Goal: Task Accomplishment & Management: Complete application form

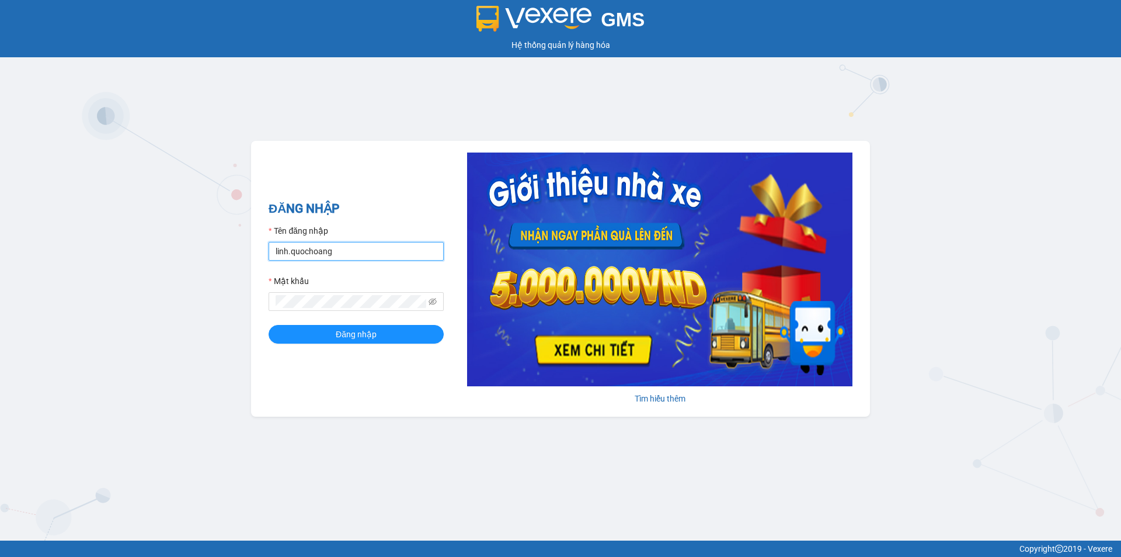
click at [355, 253] on input "linh.quochoang" at bounding box center [356, 251] width 175 height 19
type input "ngochan.quochoang"
click at [399, 330] on button "Đăng nhập" at bounding box center [356, 334] width 175 height 19
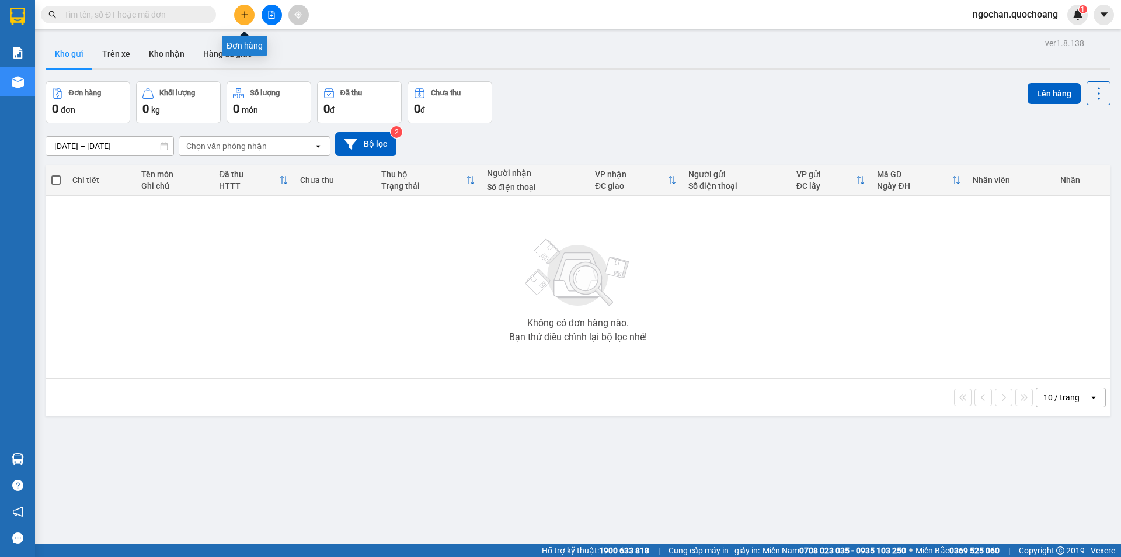
click at [247, 17] on icon "plus" at bounding box center [245, 15] width 8 height 8
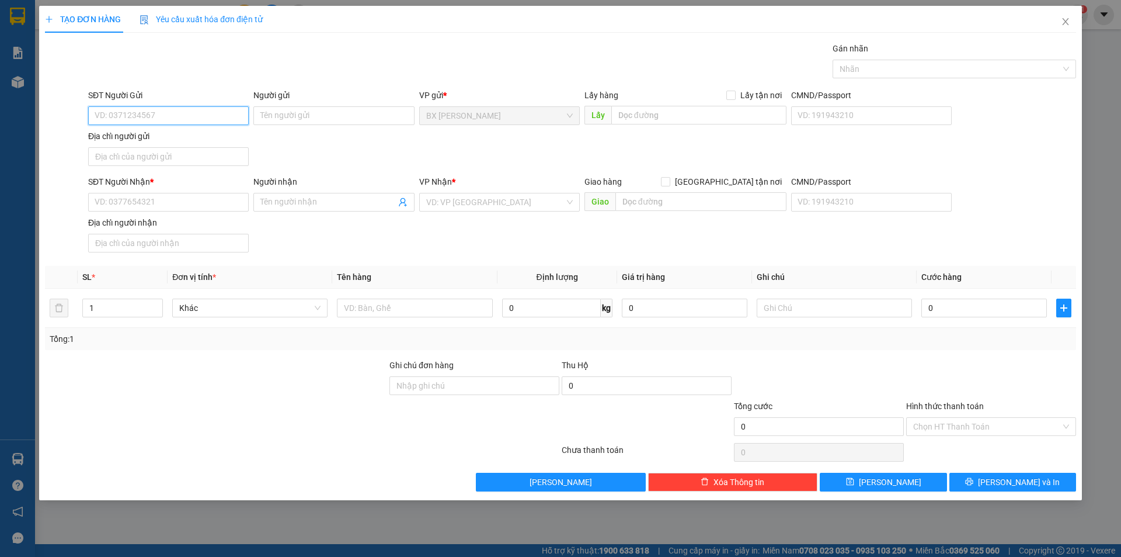
click at [201, 114] on input "SĐT Người Gửi" at bounding box center [168, 115] width 161 height 19
type input "0939365876"
click at [201, 140] on div "0939365876 - CHỊ MƯỜI" at bounding box center [168, 139] width 147 height 13
type input "CHỊ MƯỜI"
type input "0939365876"
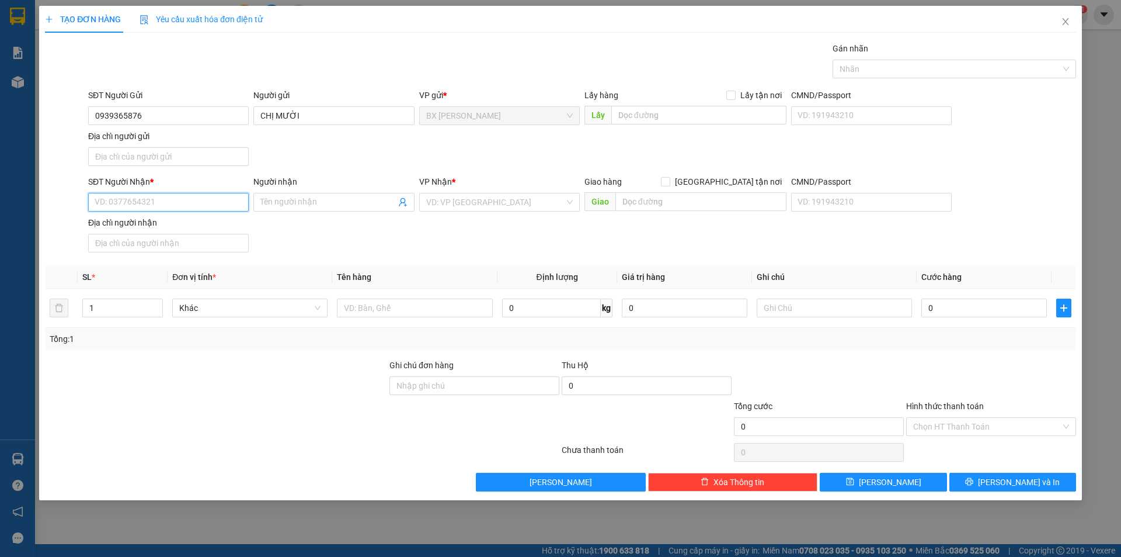
click at [197, 199] on input "SĐT Người Nhận *" at bounding box center [168, 202] width 161 height 19
click at [190, 242] on div "0716680848 - CHỊ [PERSON_NAME]" at bounding box center [168, 244] width 147 height 13
type input "0716680848"
type input "CHỊ [PERSON_NAME]"
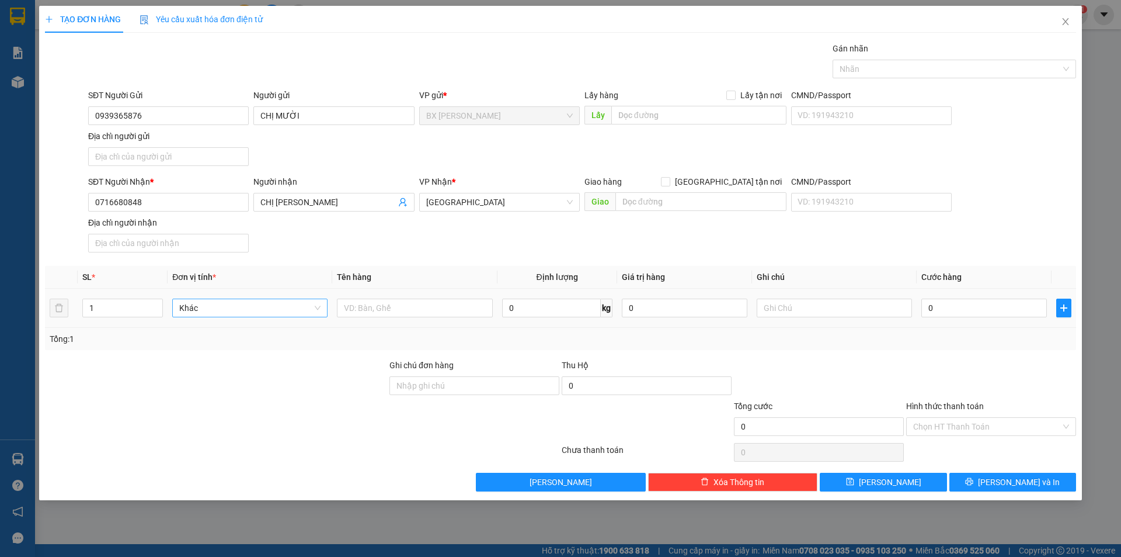
drag, startPoint x: 135, startPoint y: 304, endPoint x: 186, endPoint y: 304, distance: 50.2
click at [143, 304] on input "1" at bounding box center [122, 308] width 79 height 18
drag, startPoint x: 366, startPoint y: 308, endPoint x: 382, endPoint y: 324, distance: 22.7
click at [367, 309] on input "text" at bounding box center [414, 307] width 155 height 19
type input "BAO"
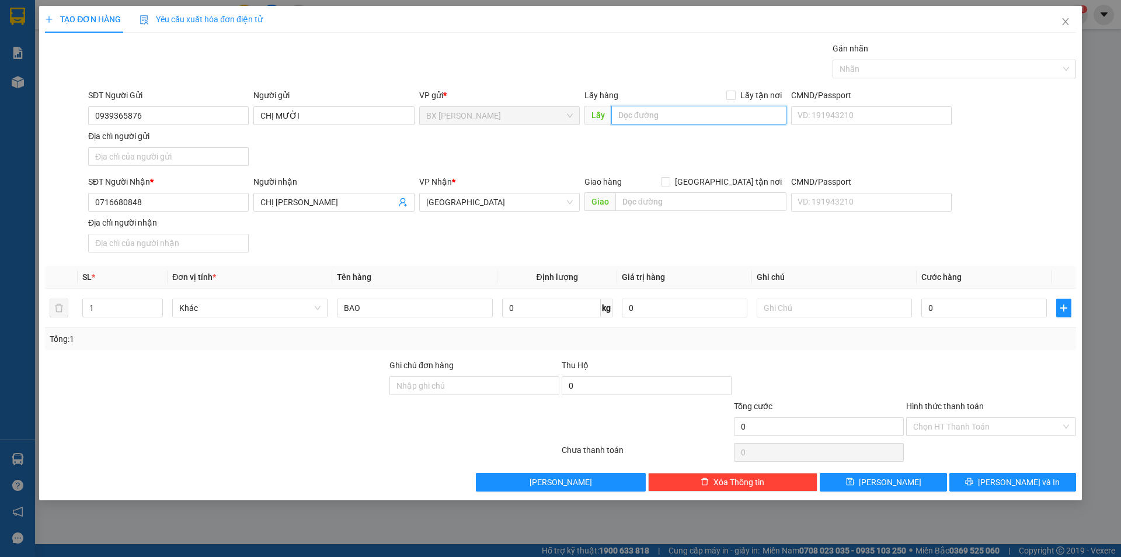
click at [672, 117] on input "text" at bounding box center [698, 115] width 175 height 19
type input "QUA CẦU CẦN LỐ"
click at [1036, 487] on button "[PERSON_NAME] và In" at bounding box center [1013, 481] width 127 height 19
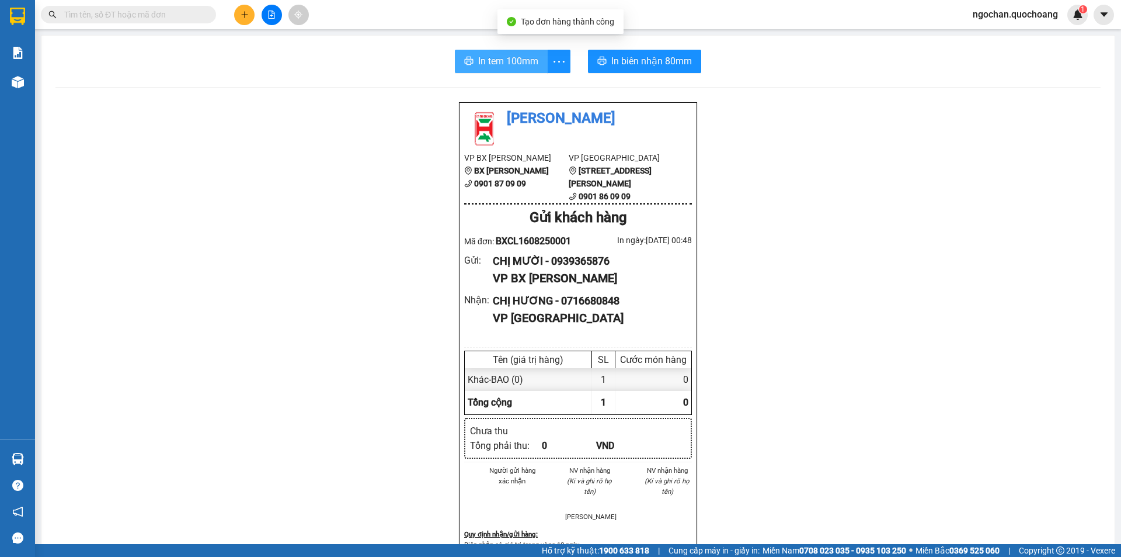
drag, startPoint x: 508, startPoint y: 62, endPoint x: 689, endPoint y: 118, distance: 189.9
click at [508, 62] on span "In tem 100mm" at bounding box center [508, 61] width 60 height 15
click at [244, 8] on button at bounding box center [244, 15] width 20 height 20
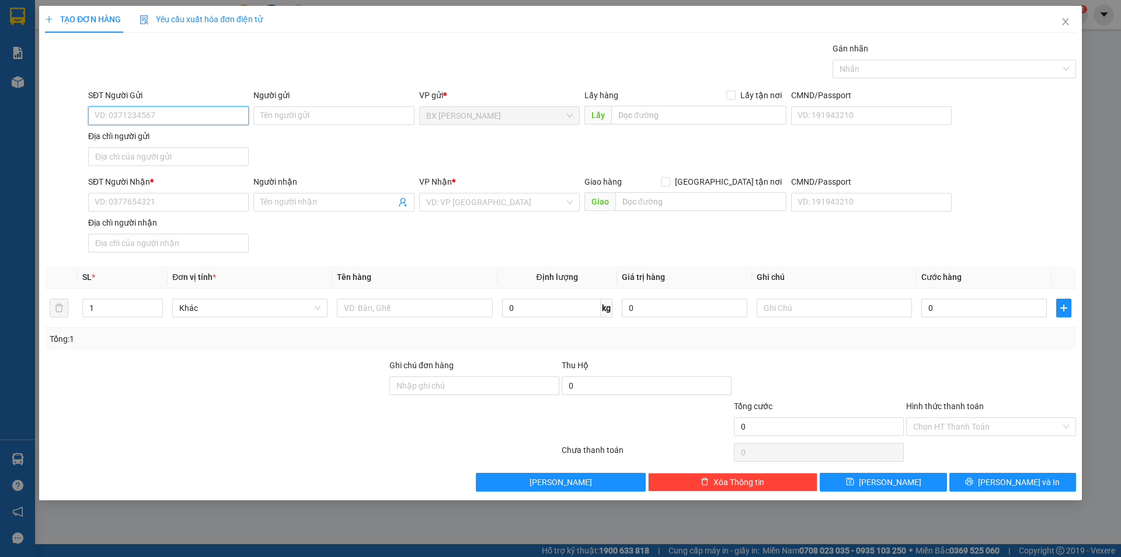
click at [213, 116] on input "SĐT Người Gửi" at bounding box center [168, 115] width 161 height 19
type input "0772903256"
click at [201, 138] on div "0772903256 - CHỊ [PERSON_NAME]" at bounding box center [168, 139] width 147 height 13
type input "CHỊ [PERSON_NAME]"
type input "0772903256"
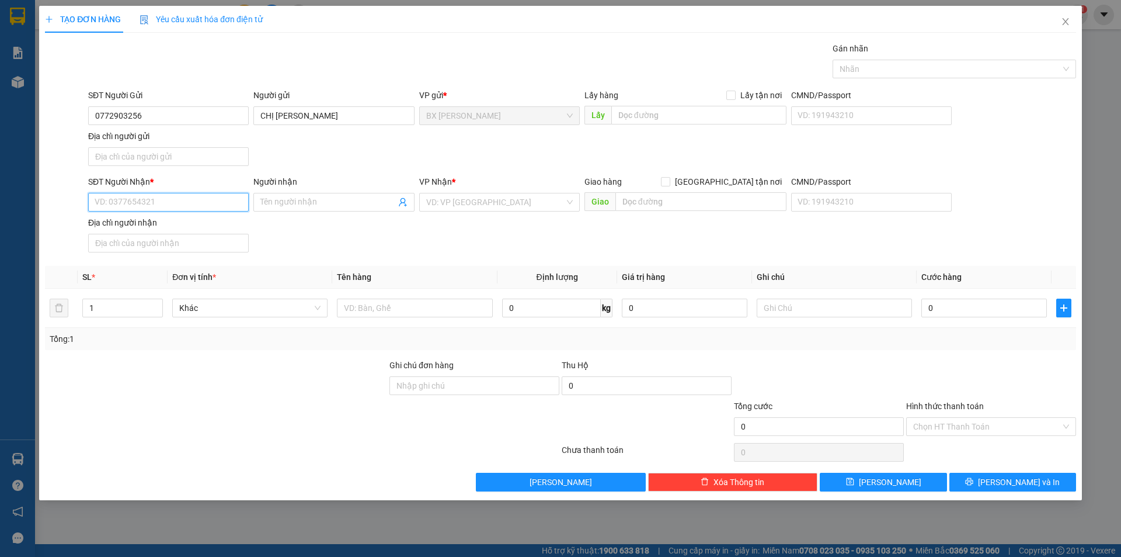
click at [165, 203] on input "SĐT Người Nhận *" at bounding box center [168, 202] width 161 height 19
type input "0909941821"
click at [207, 224] on div "0909941821 - CHỊ [PERSON_NAME]" at bounding box center [168, 225] width 147 height 13
type input "CHỊ [PERSON_NAME]"
type input "0909941821"
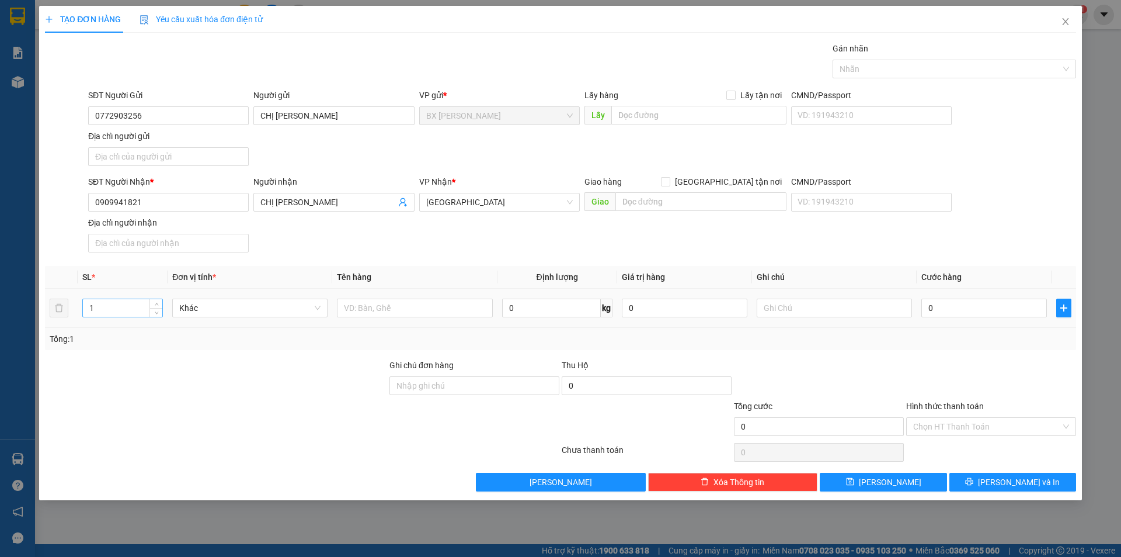
drag, startPoint x: 120, startPoint y: 301, endPoint x: 127, endPoint y: 302, distance: 7.6
click at [121, 301] on input "1" at bounding box center [122, 308] width 79 height 18
click at [388, 309] on input "text" at bounding box center [414, 307] width 155 height 19
type input "THÙNG"
click at [705, 114] on input "text" at bounding box center [698, 115] width 175 height 19
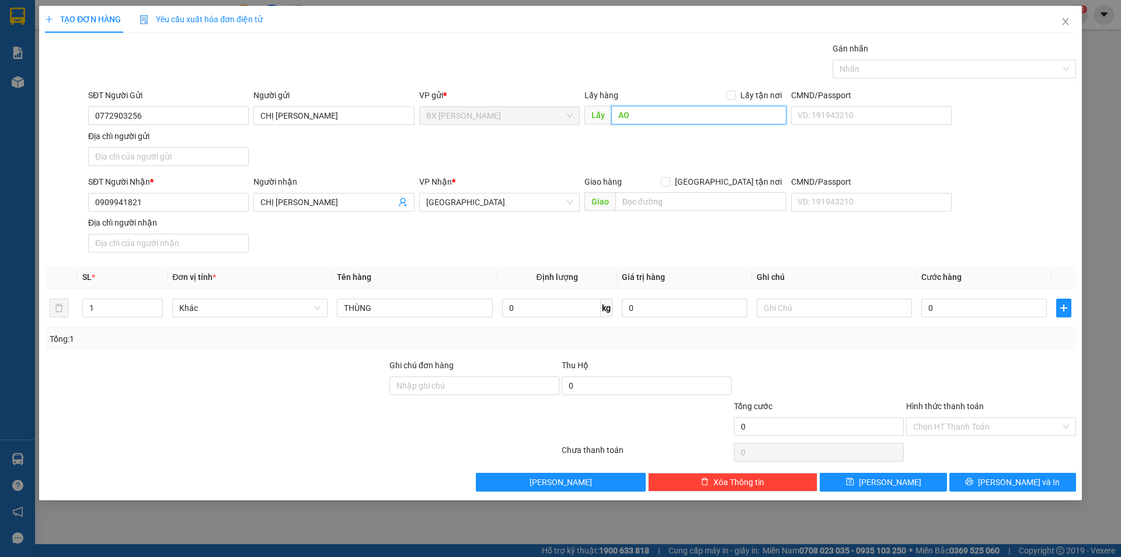
type input "A"
click at [1065, 423] on div "Chọn HT Thanh Toán" at bounding box center [991, 426] width 170 height 19
type input "ÁO CƯỚI PHI LONG"
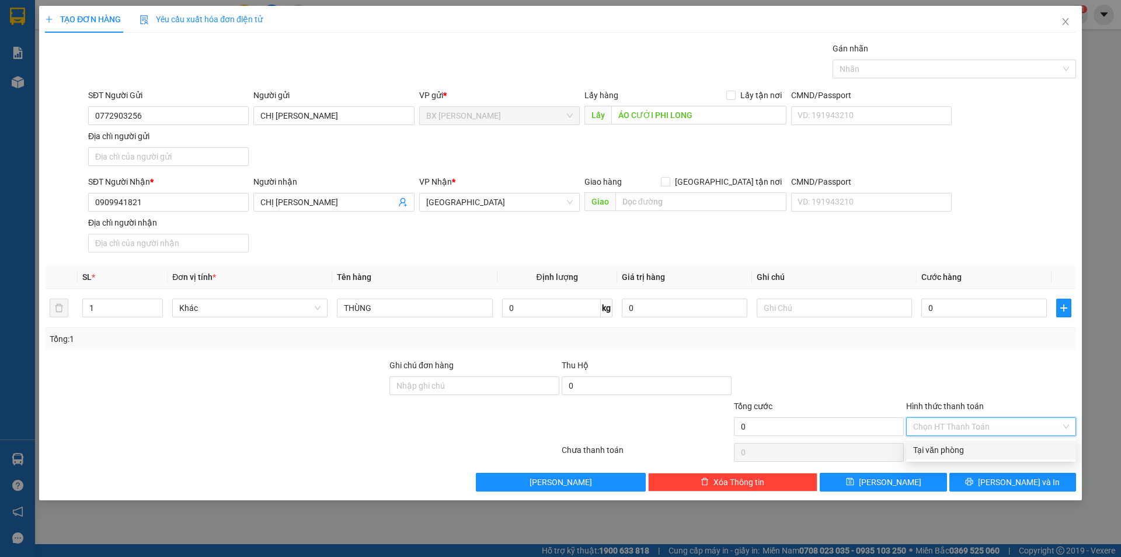
click at [980, 447] on div "Tại văn phòng" at bounding box center [991, 449] width 156 height 13
click at [1037, 487] on button "[PERSON_NAME] và In" at bounding box center [1013, 481] width 127 height 19
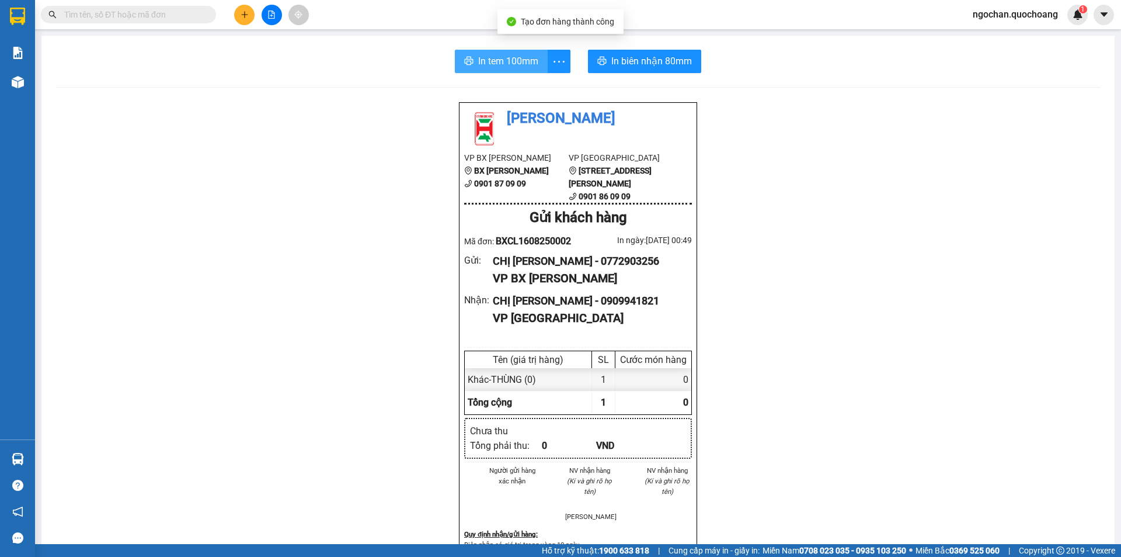
click at [530, 63] on span "In tem 100mm" at bounding box center [508, 61] width 60 height 15
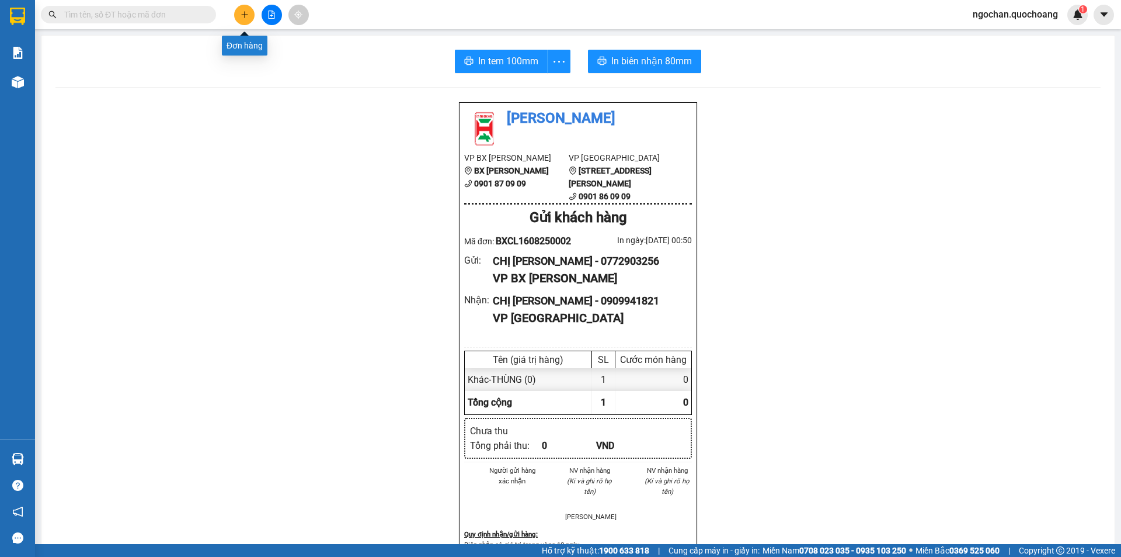
click at [246, 14] on icon "plus" at bounding box center [245, 15] width 8 height 8
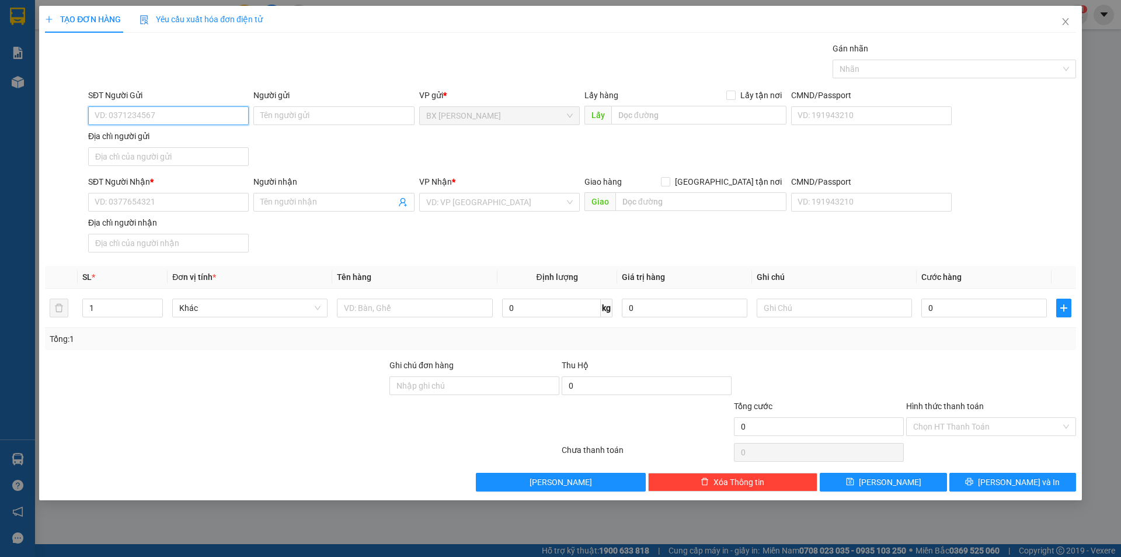
click at [211, 116] on input "SĐT Người Gửi" at bounding box center [168, 115] width 161 height 19
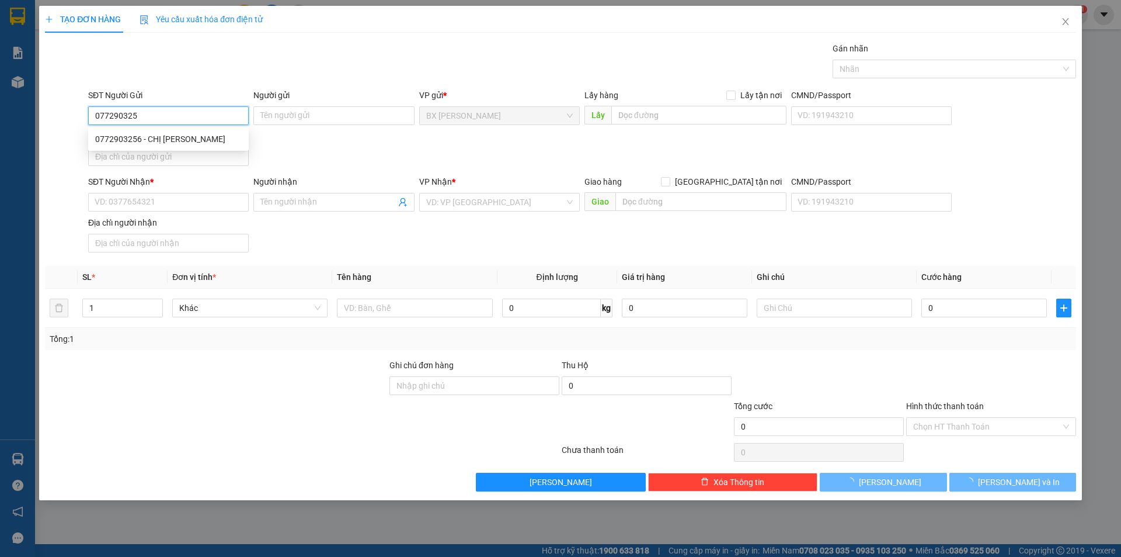
type input "0772903256"
click at [199, 143] on div "0772903256 - CHỊ [PERSON_NAME]" at bounding box center [168, 139] width 147 height 13
type input "CHỊ [PERSON_NAME]"
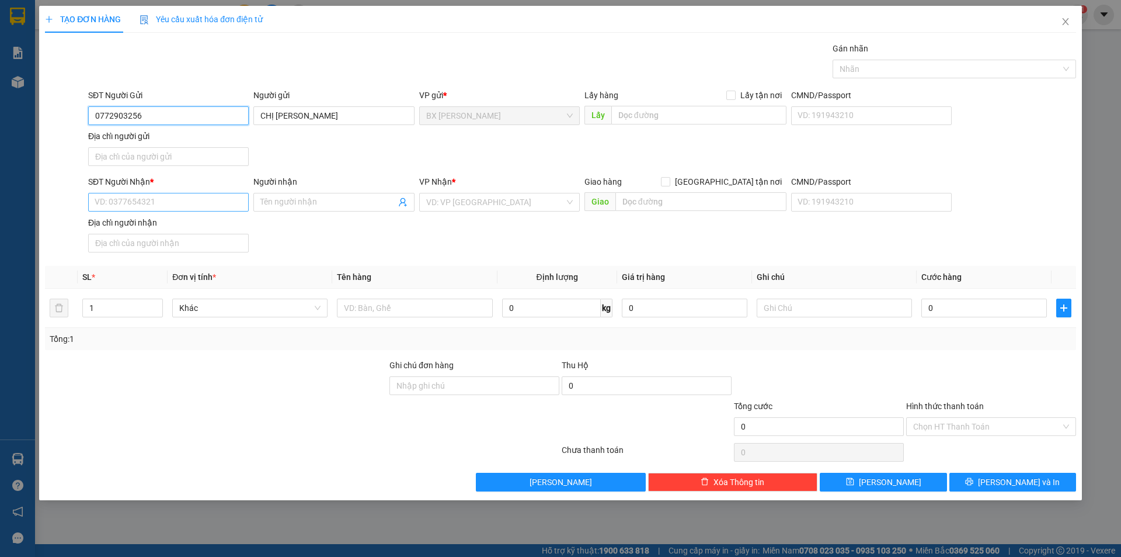
type input "0772903256"
click at [183, 203] on input "SĐT Người Nhận *" at bounding box center [168, 202] width 161 height 19
type input "0903367012"
click at [206, 224] on div "0903367012 - [GEOGRAPHIC_DATA]" at bounding box center [168, 225] width 147 height 13
type input "ANH TRUNG"
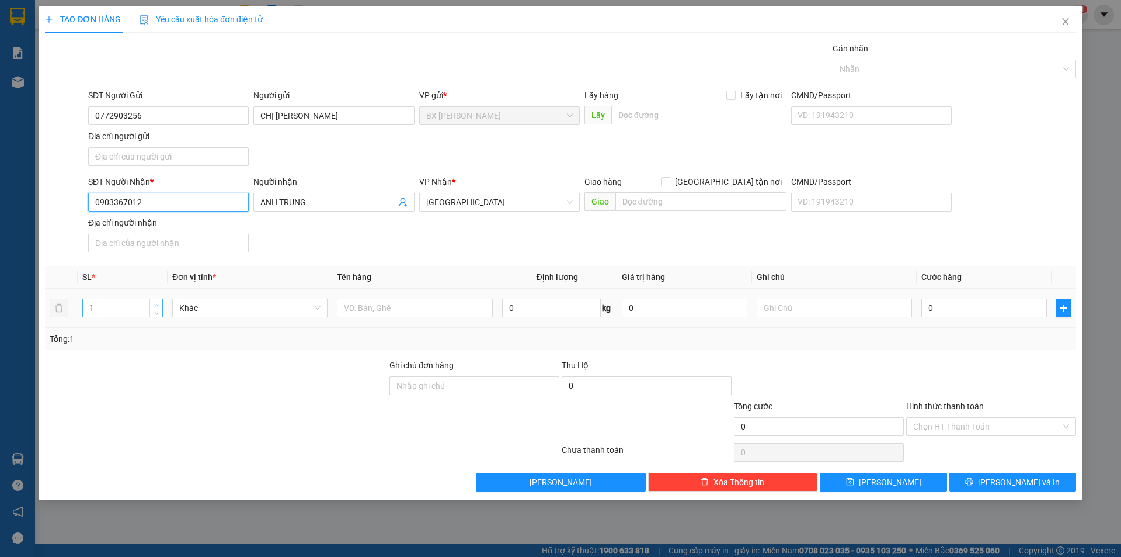
type input "0903367012"
click at [158, 304] on icon "up" at bounding box center [157, 305] width 4 height 4
type input "3"
click at [158, 304] on icon "up" at bounding box center [157, 305] width 4 height 4
click at [378, 308] on input "text" at bounding box center [414, 307] width 155 height 19
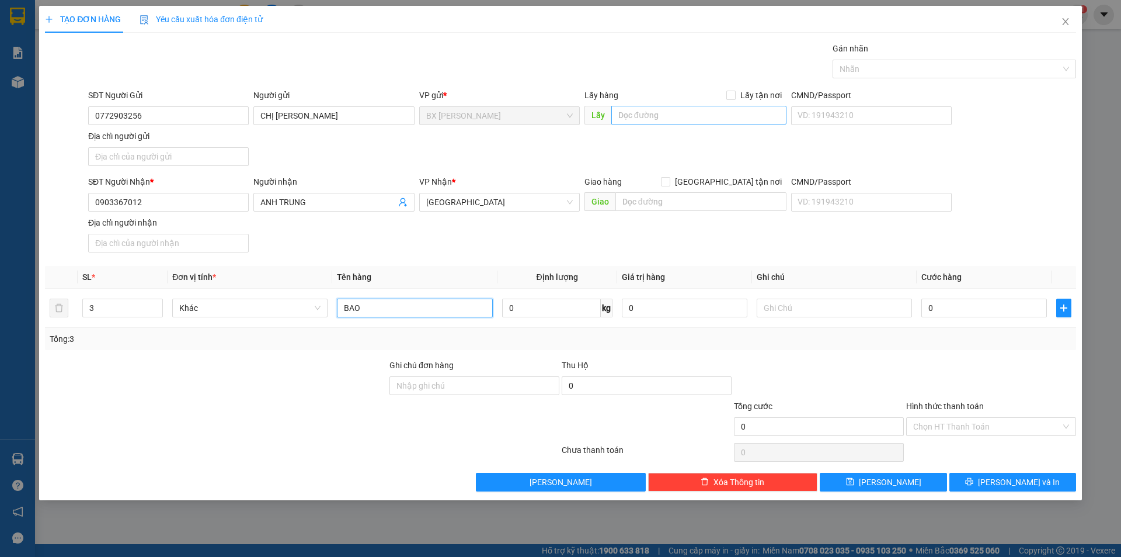
type input "BAO"
click at [684, 117] on input "text" at bounding box center [698, 115] width 175 height 19
type input "A"
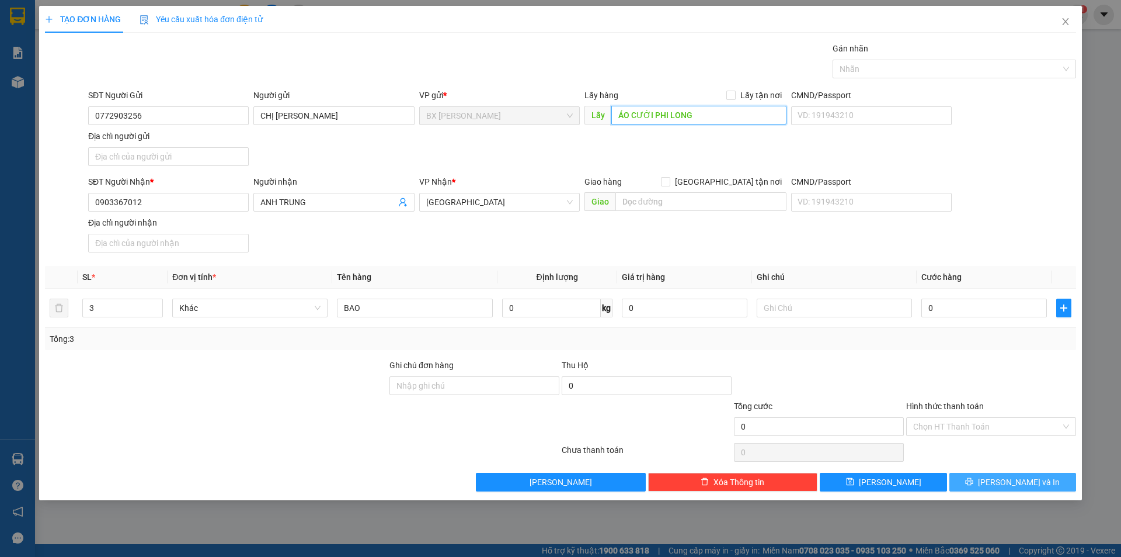
type input "ÁO CƯỚI PHI LONG"
click at [1035, 485] on span "[PERSON_NAME] và In" at bounding box center [1019, 481] width 82 height 13
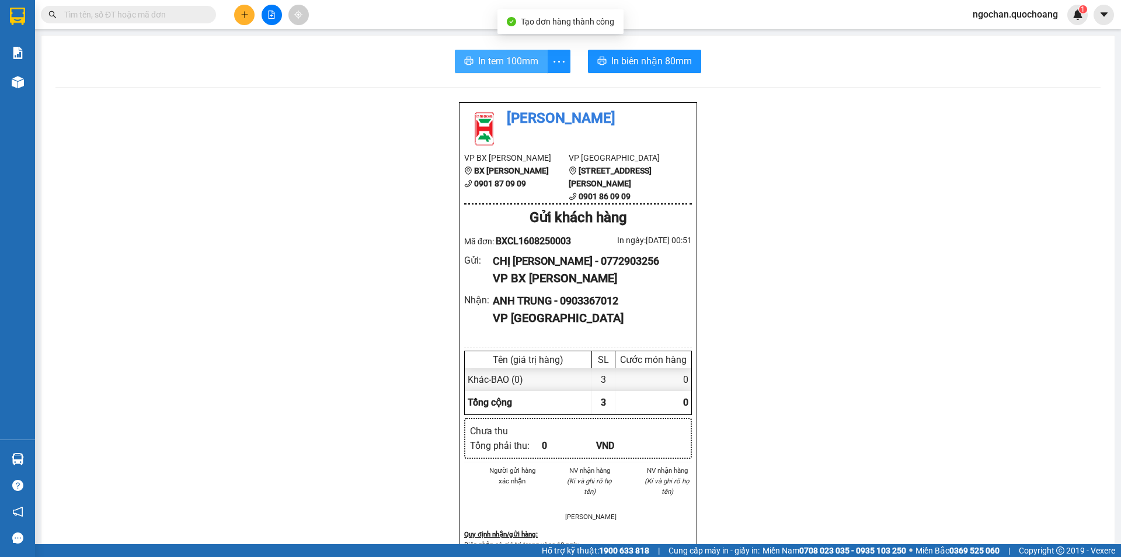
click at [524, 63] on span "In tem 100mm" at bounding box center [508, 61] width 60 height 15
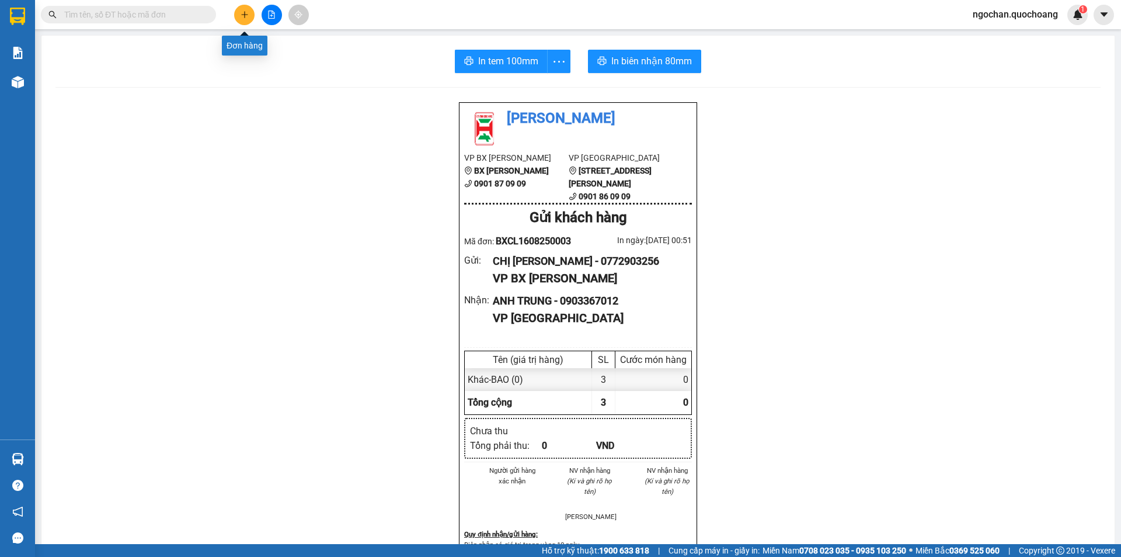
click at [242, 19] on button at bounding box center [244, 15] width 20 height 20
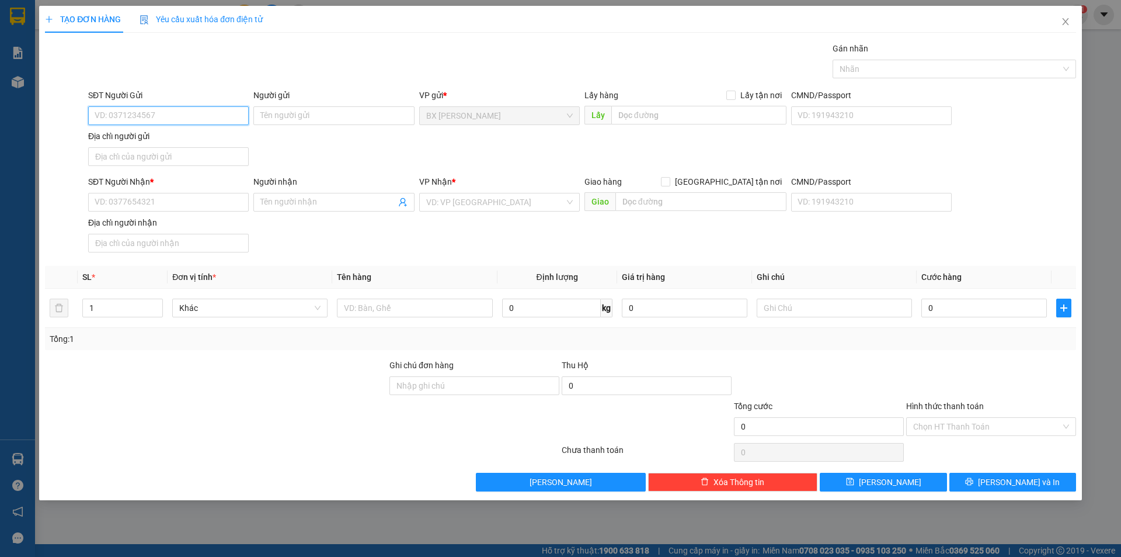
click at [199, 117] on input "SĐT Người Gửi" at bounding box center [168, 115] width 161 height 19
click at [137, 114] on input "03731085661" at bounding box center [168, 115] width 161 height 19
click at [130, 120] on input "0373108561" at bounding box center [168, 115] width 161 height 19
type input "0373108661"
click at [189, 142] on div "0373108661 - CÔ MỸ" at bounding box center [168, 139] width 147 height 13
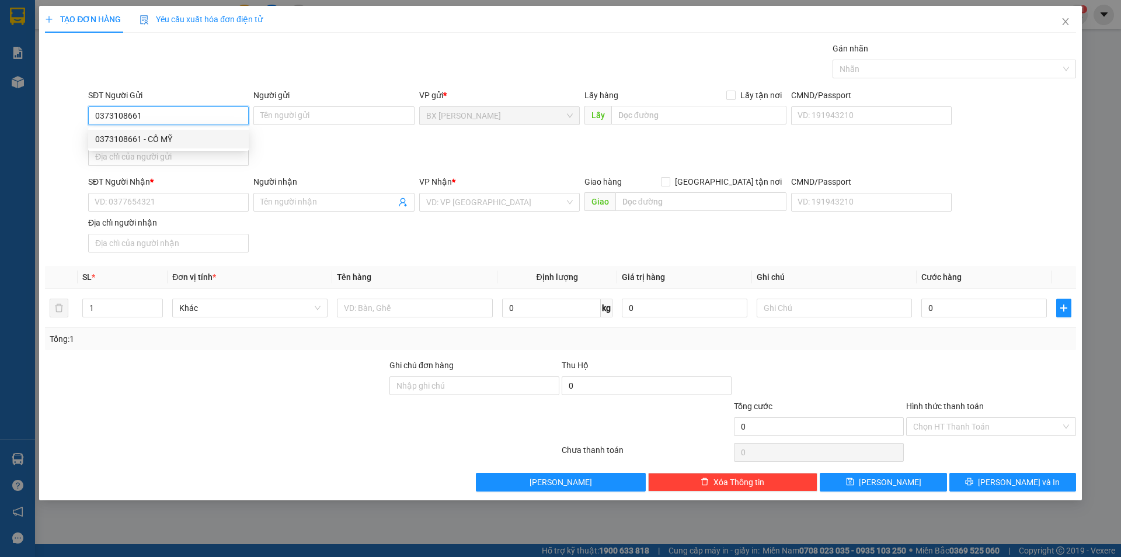
type input "CÔ MỸ"
type input "0373108661"
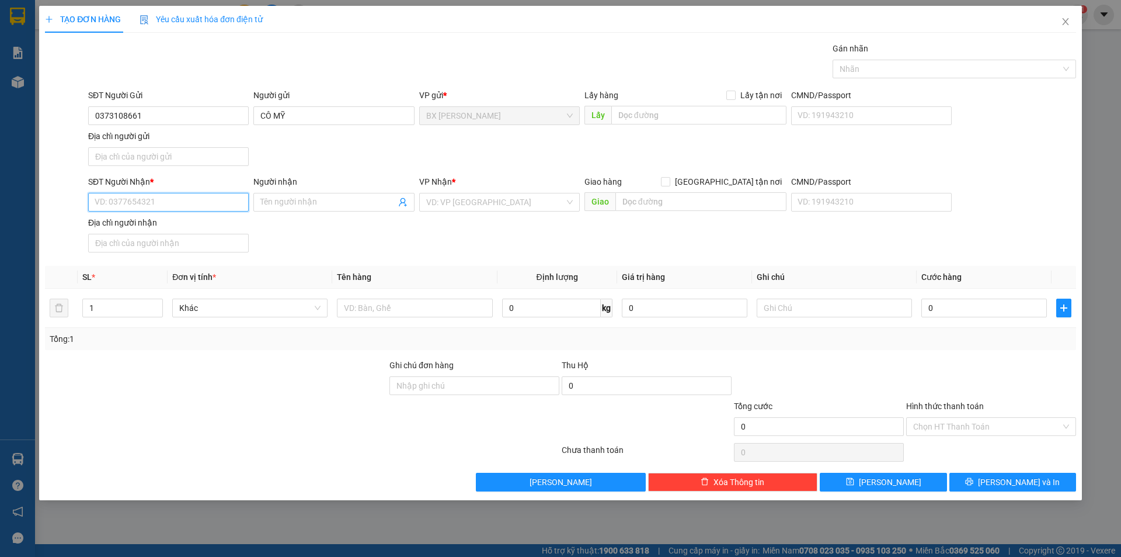
click at [157, 203] on input "SĐT Người Nhận *" at bounding box center [168, 202] width 161 height 19
type input "0981363530"
click at [183, 230] on div "0981363530 - CHỊ [PERSON_NAME]" at bounding box center [168, 225] width 147 height 13
type input "CHỊ [PERSON_NAME]"
type input "0981363530"
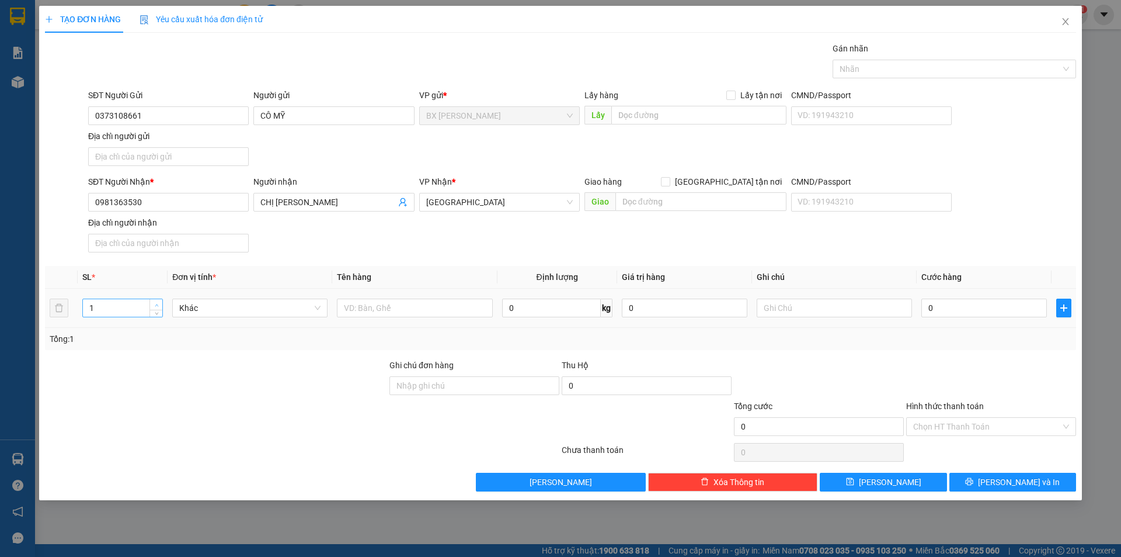
type input "2"
click at [157, 304] on icon "up" at bounding box center [157, 305] width 4 height 2
drag, startPoint x: 370, startPoint y: 305, endPoint x: 386, endPoint y: 285, distance: 25.8
click at [371, 303] on input "text" at bounding box center [414, 307] width 155 height 19
type input "THÙNG"
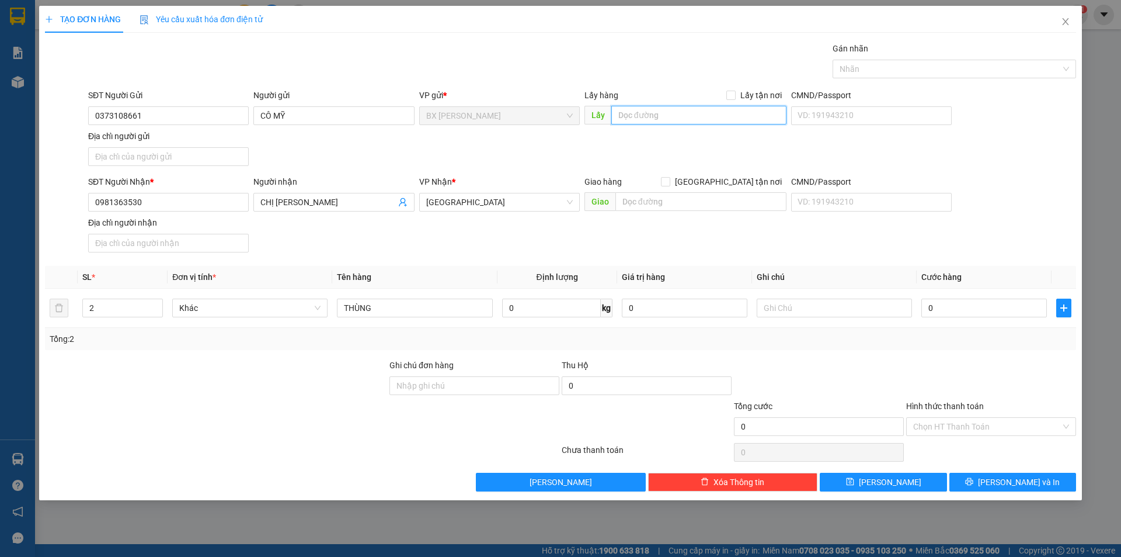
click at [666, 116] on input "text" at bounding box center [698, 115] width 175 height 19
type input "A"
type input "ÁO CƯỚI PHI LONG"
click at [1030, 484] on span "[PERSON_NAME] và In" at bounding box center [1019, 481] width 82 height 13
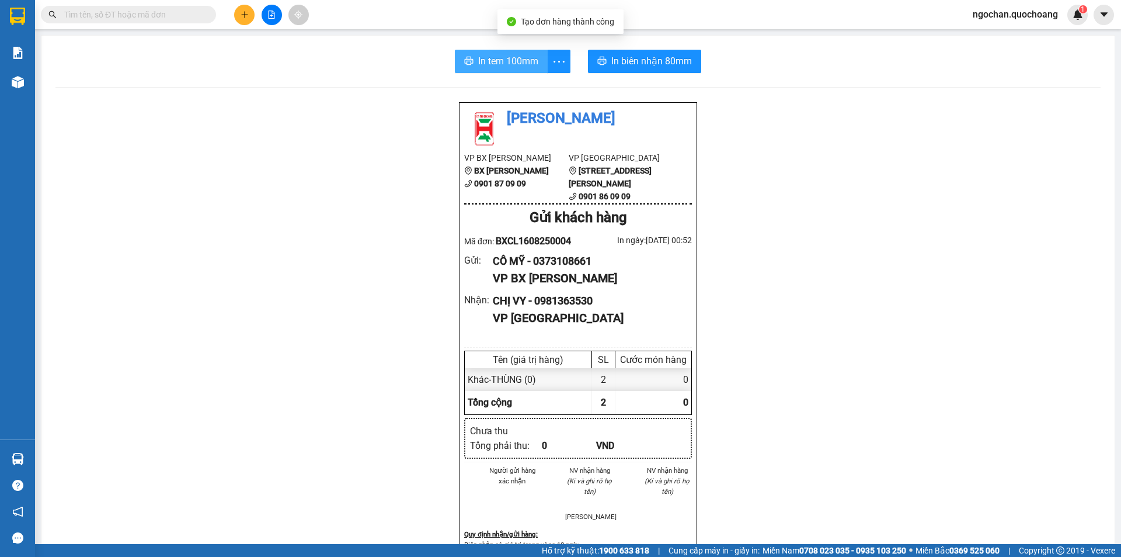
click at [515, 60] on span "In tem 100mm" at bounding box center [508, 61] width 60 height 15
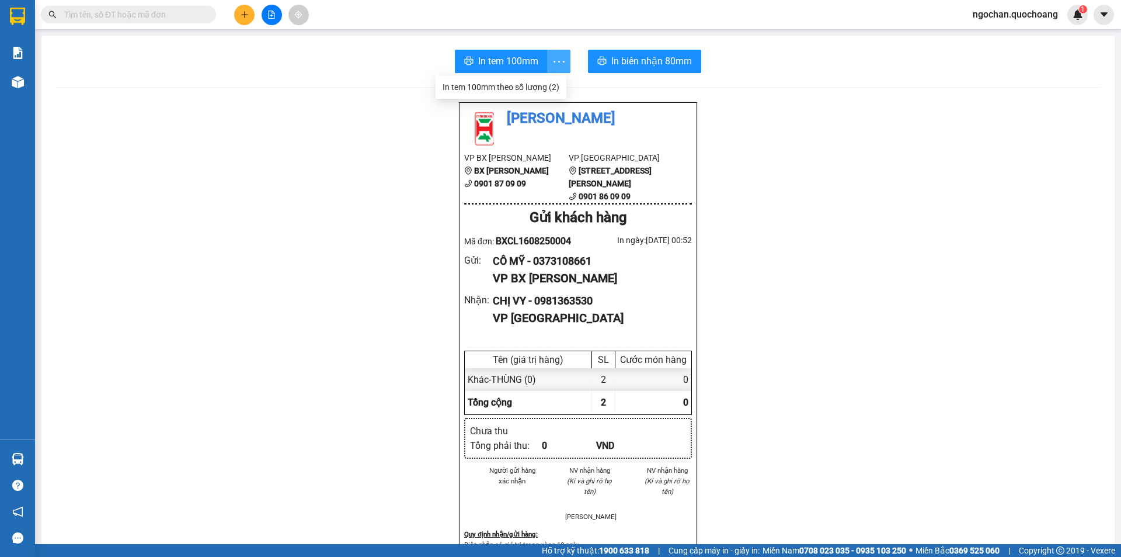
click at [548, 60] on span "more" at bounding box center [559, 61] width 22 height 15
drag, startPoint x: 500, startPoint y: 60, endPoint x: 518, endPoint y: 62, distance: 18.2
click at [501, 60] on span "In tem 100mm" at bounding box center [508, 61] width 60 height 15
